Goal: Navigation & Orientation: Go to known website

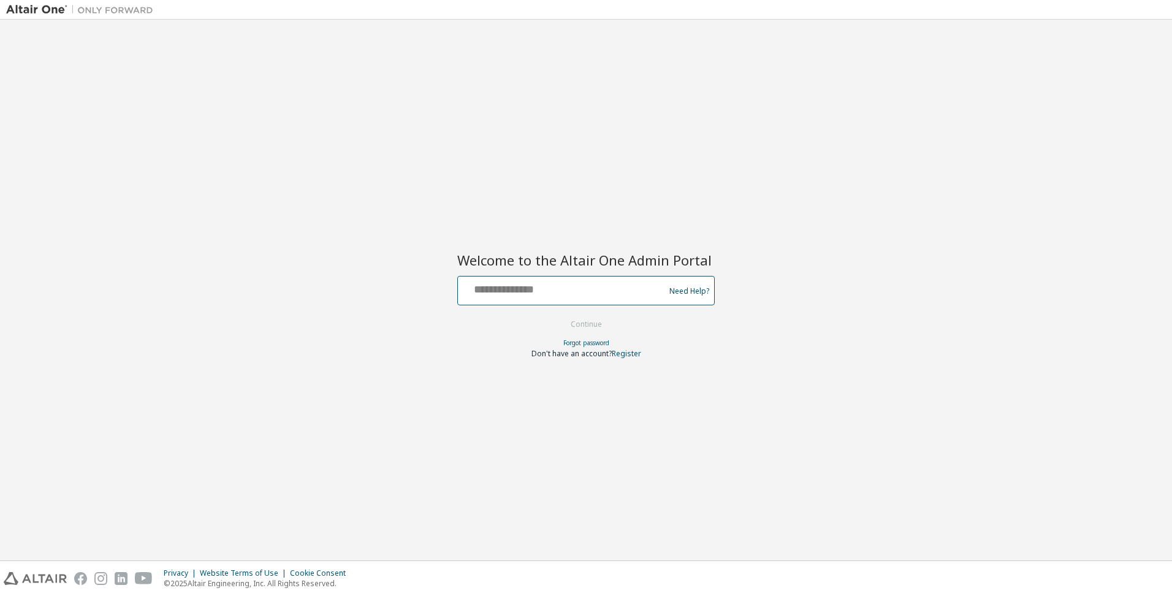
click at [590, 284] on input "text" at bounding box center [563, 288] width 200 height 18
type input "**********"
click at [601, 321] on button "Continue" at bounding box center [586, 324] width 57 height 18
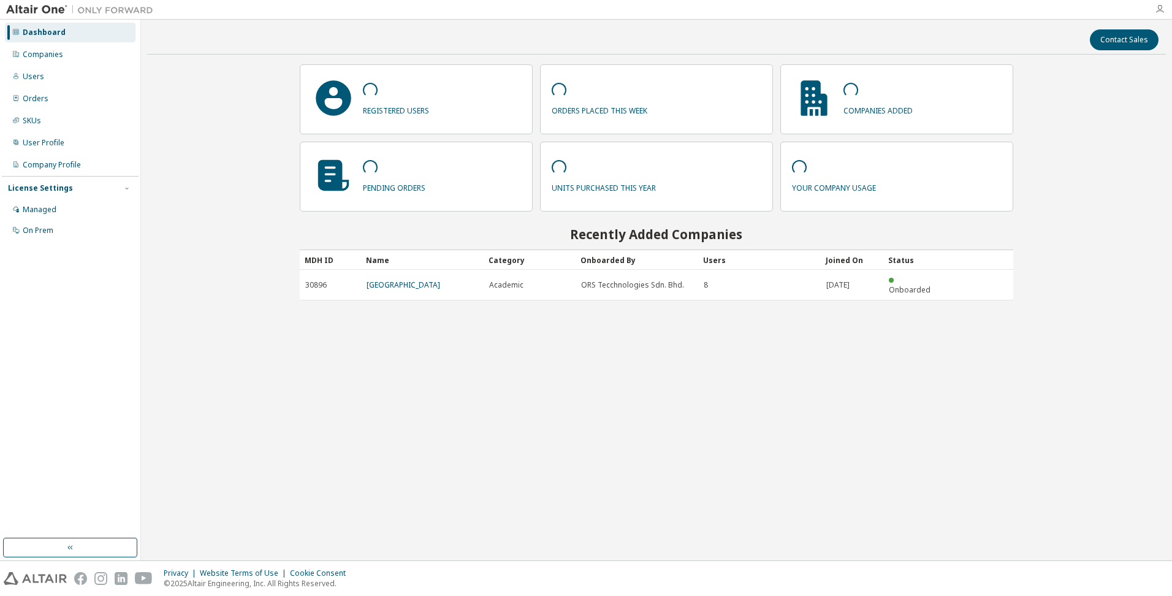
click at [1158, 10] on icon "button" at bounding box center [1160, 9] width 10 height 10
